Goal: Find specific page/section: Find specific page/section

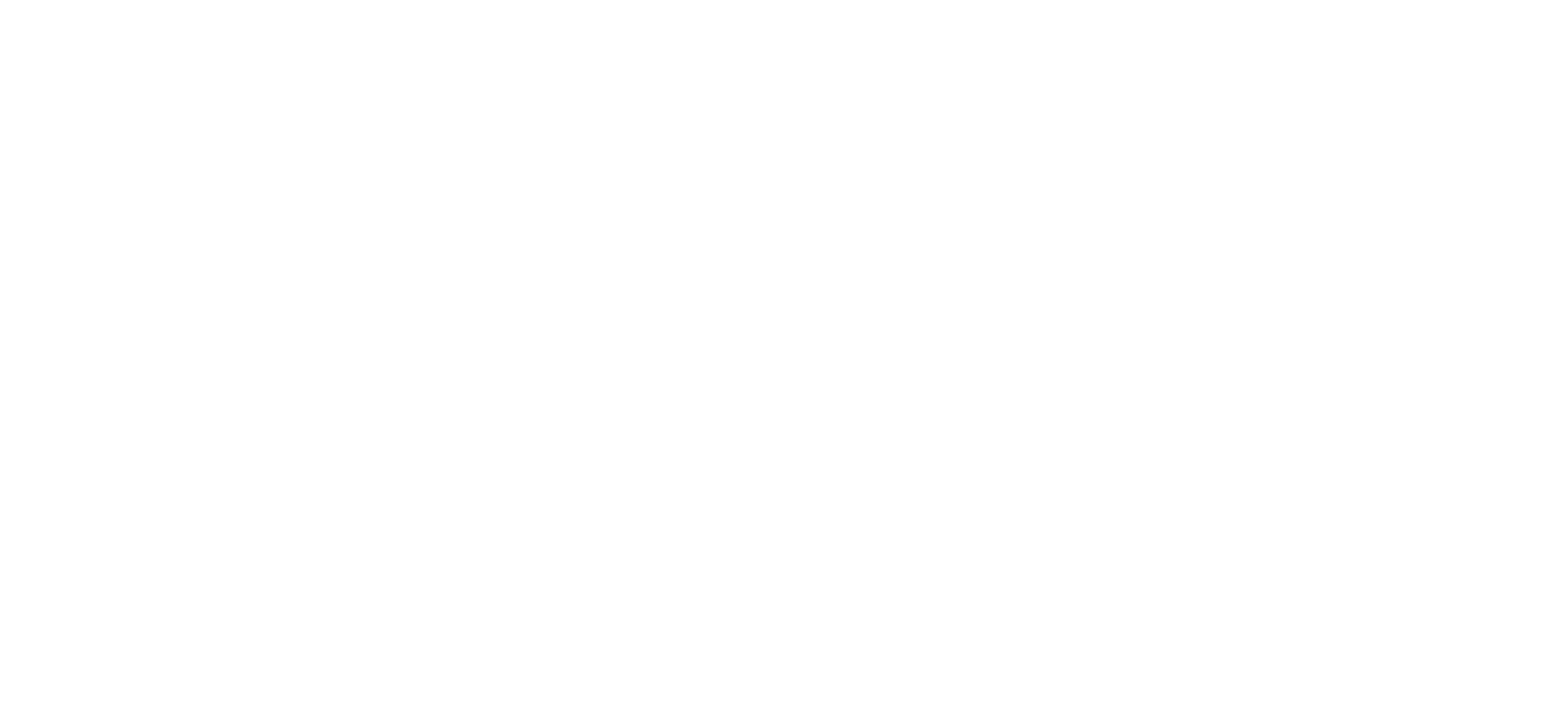
select select "Song"
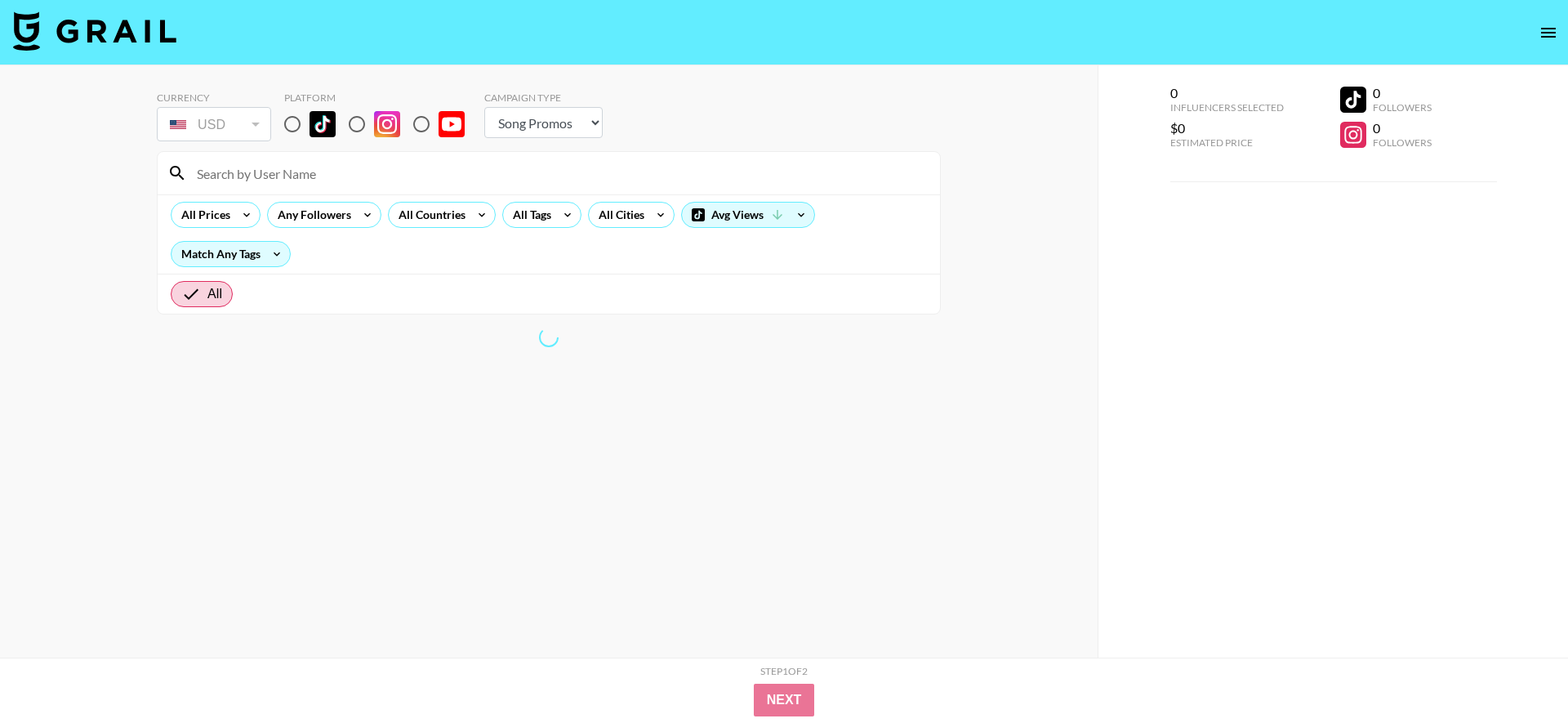
click at [279, 180] on input at bounding box center [559, 173] width 743 height 26
click at [298, 130] on input "radio" at bounding box center [292, 124] width 34 height 34
radio input "true"
click at [296, 183] on input at bounding box center [559, 173] width 743 height 26
click at [282, 183] on input "ellie" at bounding box center [559, 173] width 743 height 26
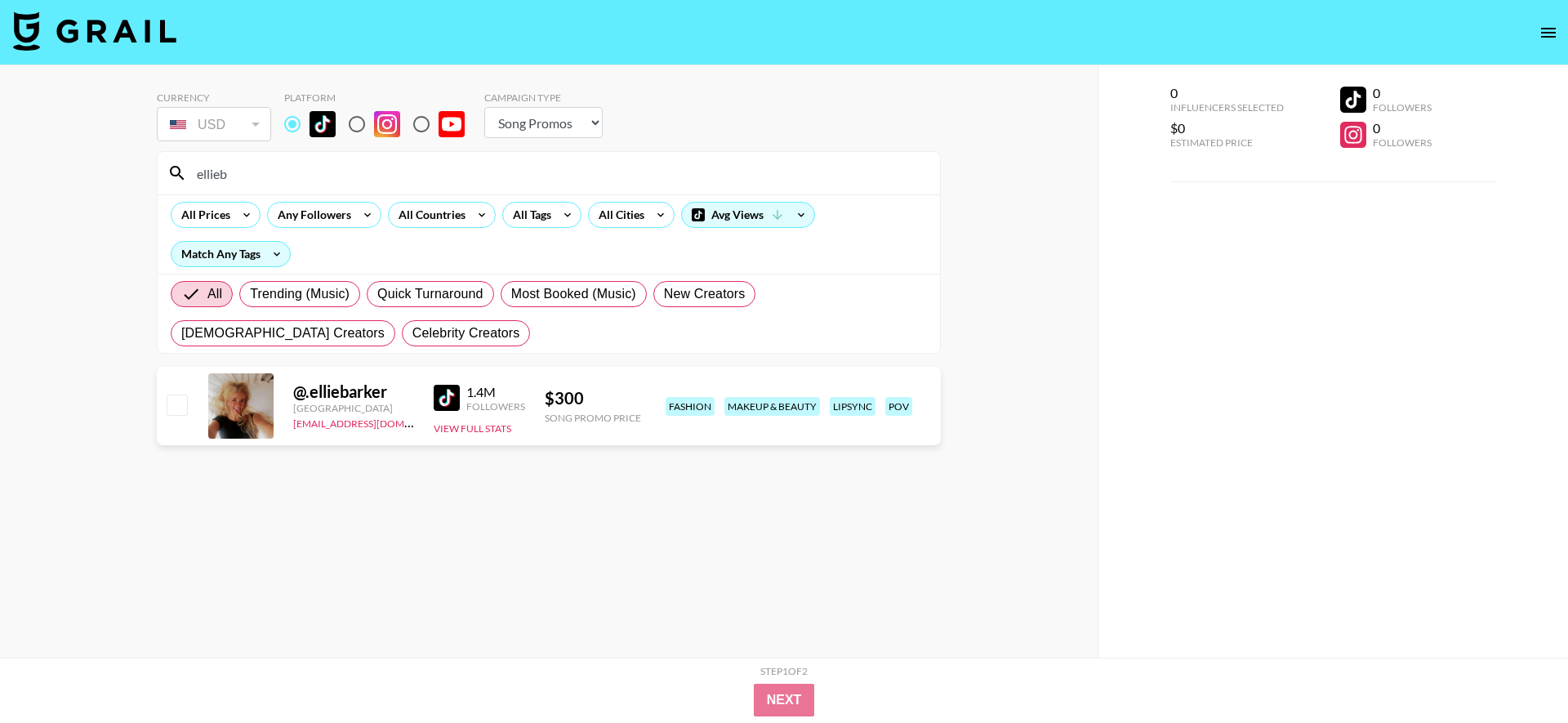
click at [266, 176] on input "ellieb" at bounding box center [559, 173] width 743 height 26
type input "camf"
click at [465, 472] on section "Currency USD USD ​ Platform Campaign Type Choose Type... Song Promos Brand Prom…" at bounding box center [548, 375] width 784 height 593
